Goal: Check status

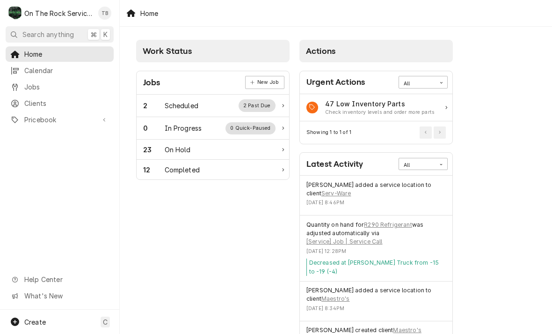
click at [189, 152] on div "On Hold" at bounding box center [178, 150] width 26 height 10
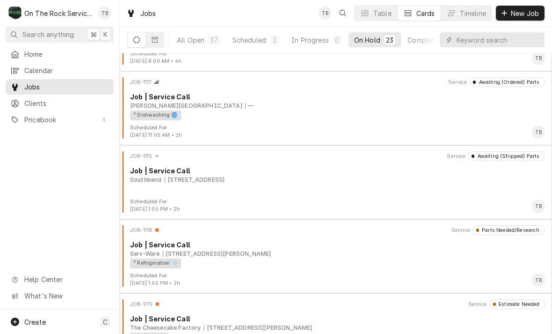
scroll to position [999, 0]
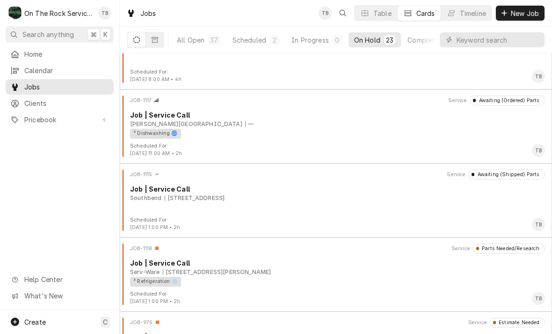
click at [198, 36] on div "All Open" at bounding box center [191, 40] width 28 height 10
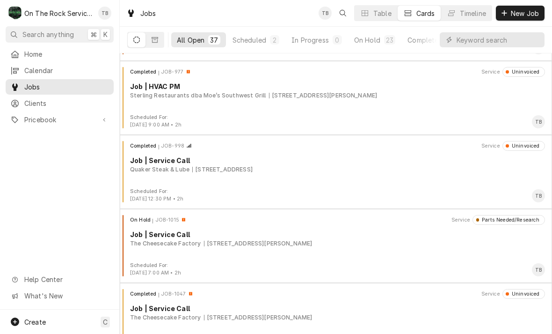
scroll to position [362, 0]
click at [370, 100] on div "Completed JOB-977 Service Uninvoiced Job | HVAC PM Sterling Restaurants dba Moe…" at bounding box center [336, 90] width 425 height 47
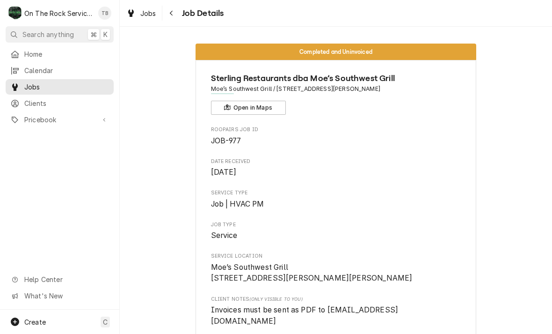
scroll to position [-1, 0]
click at [175, 11] on div "Navigate back" at bounding box center [171, 12] width 9 height 9
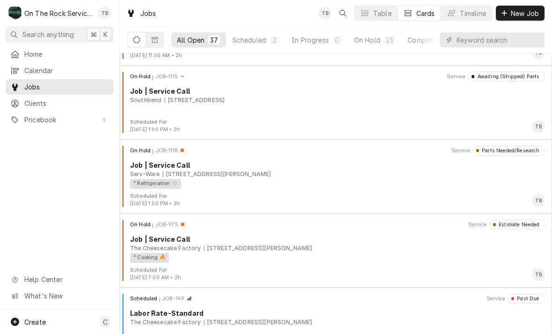
scroll to position [1939, 0]
